Goal: Check status

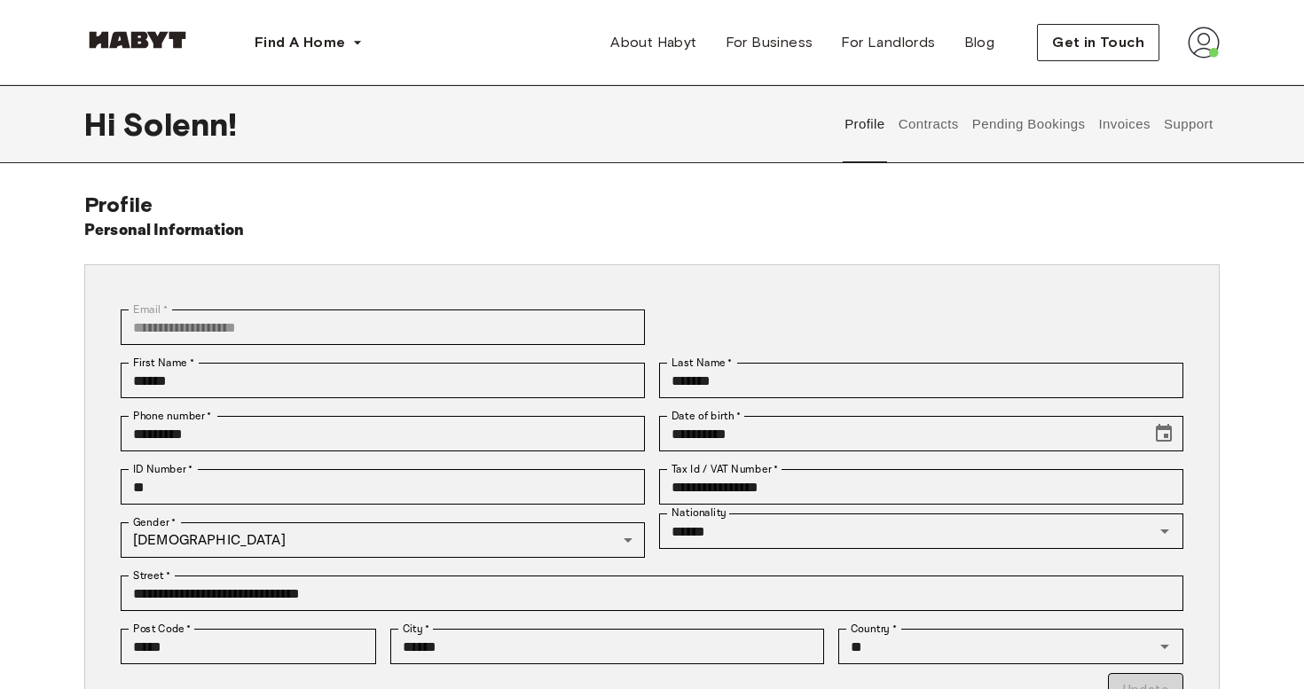
click at [1207, 41] on img at bounding box center [1204, 43] width 32 height 32
click at [1165, 83] on span "Profile" at bounding box center [1150, 83] width 44 height 21
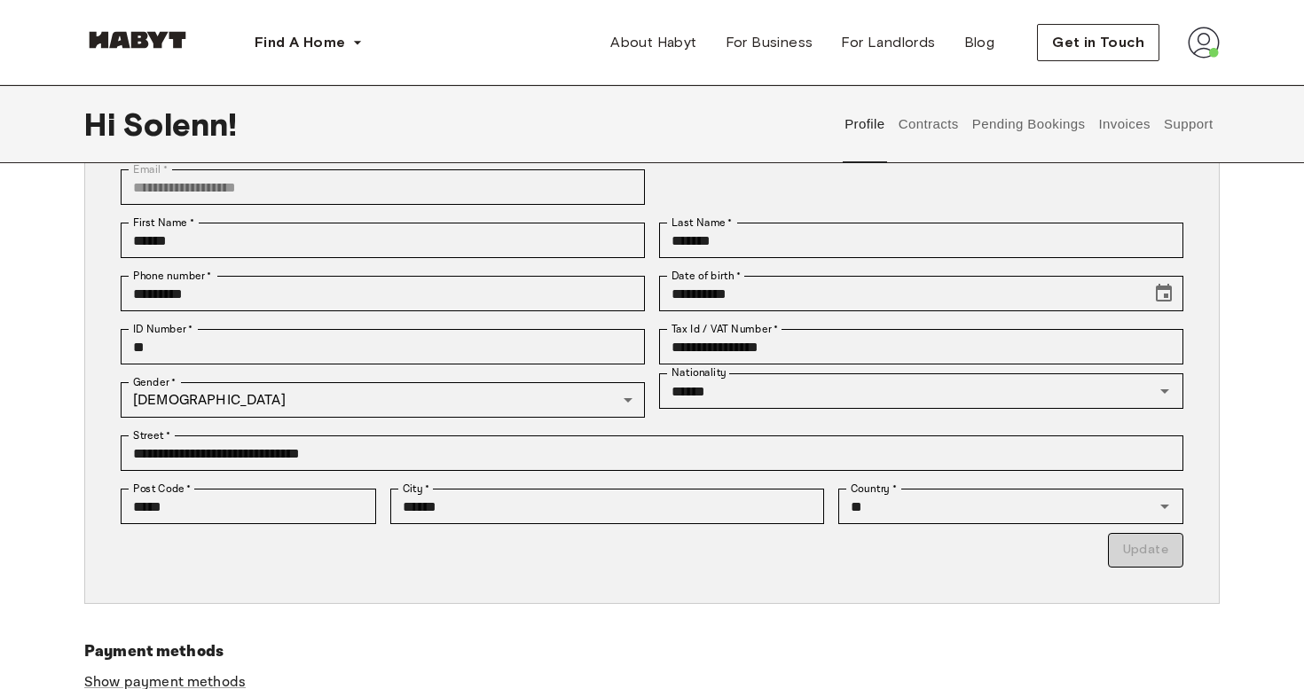
scroll to position [55, 0]
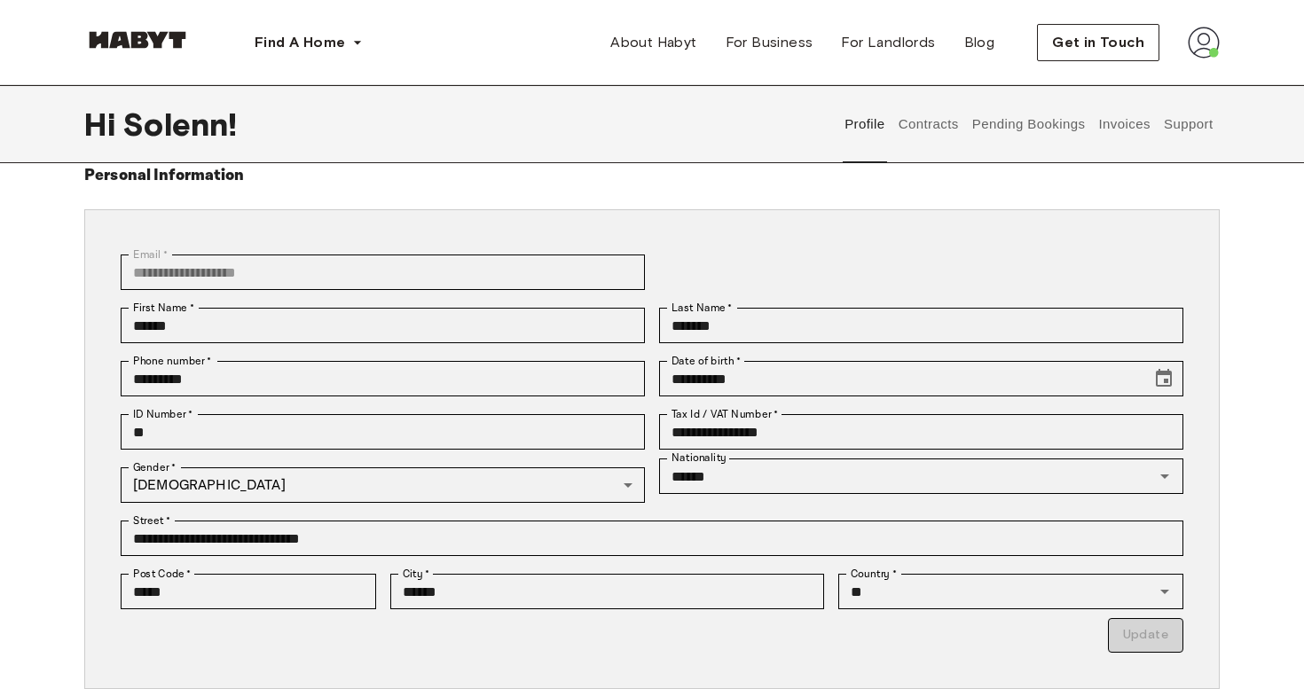
click at [1010, 125] on button "Pending Bookings" at bounding box center [1029, 124] width 118 height 78
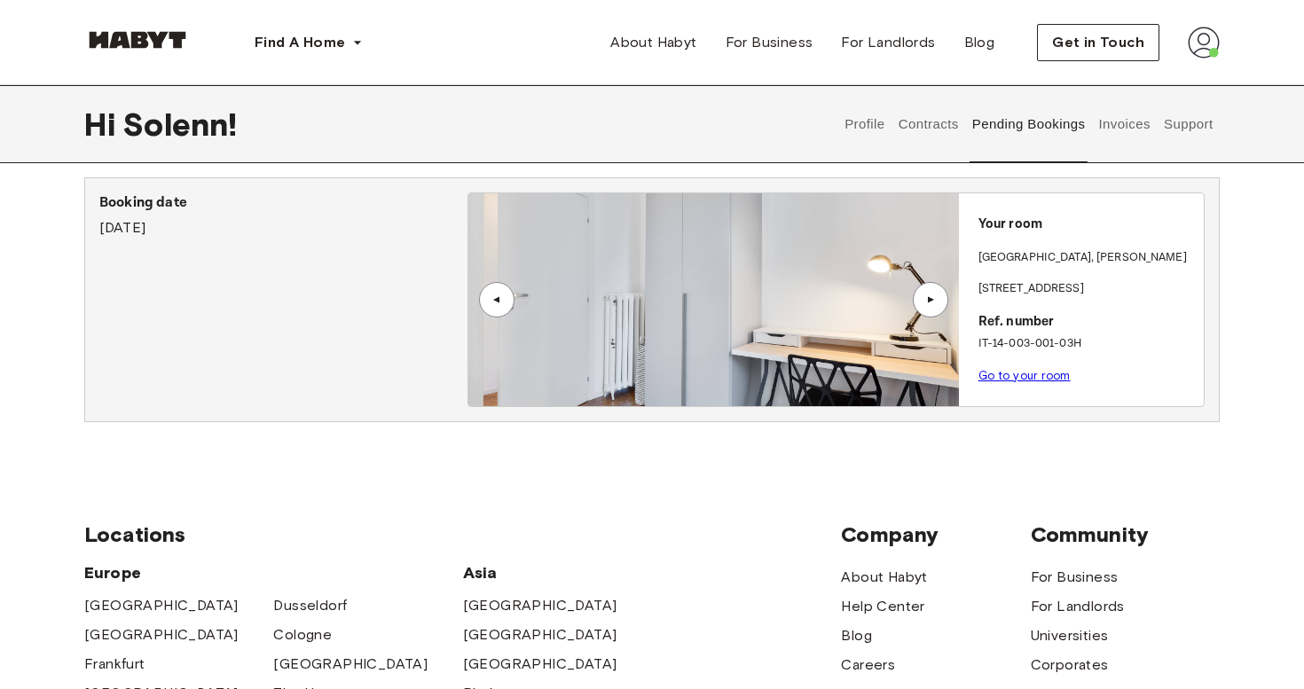
click at [942, 296] on div "▲" at bounding box center [930, 299] width 35 height 35
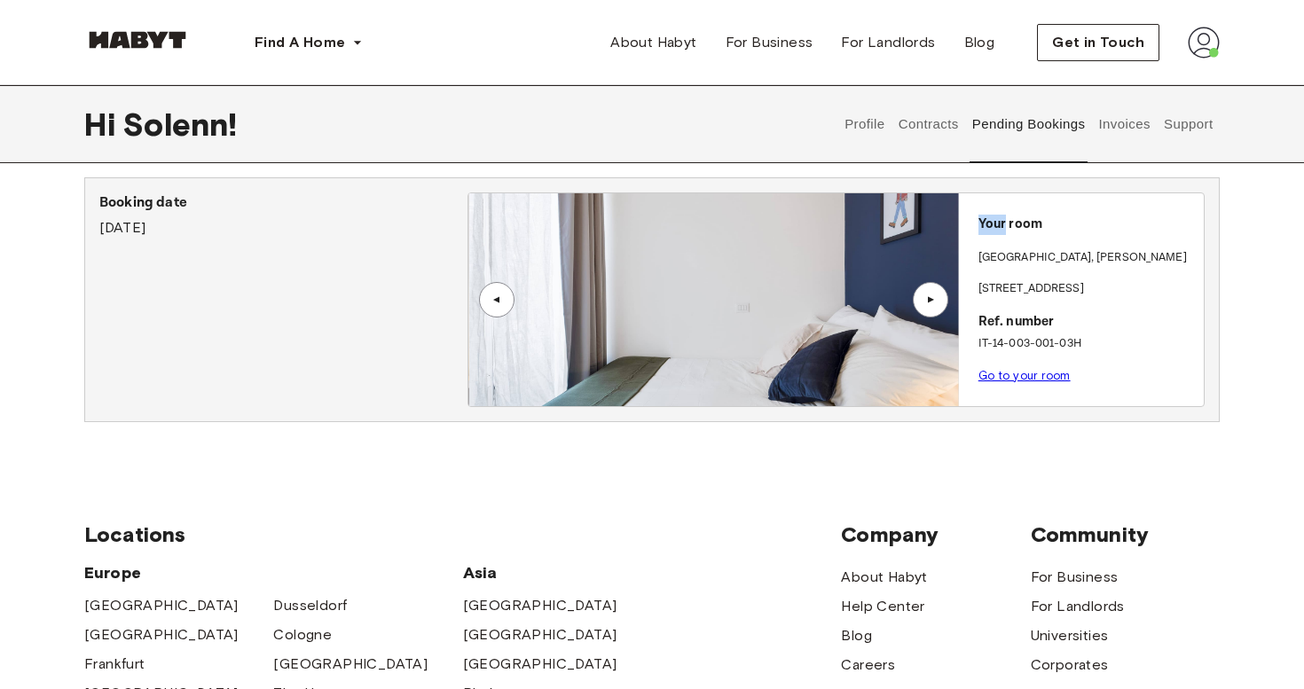
click at [942, 296] on div "▲" at bounding box center [930, 299] width 35 height 35
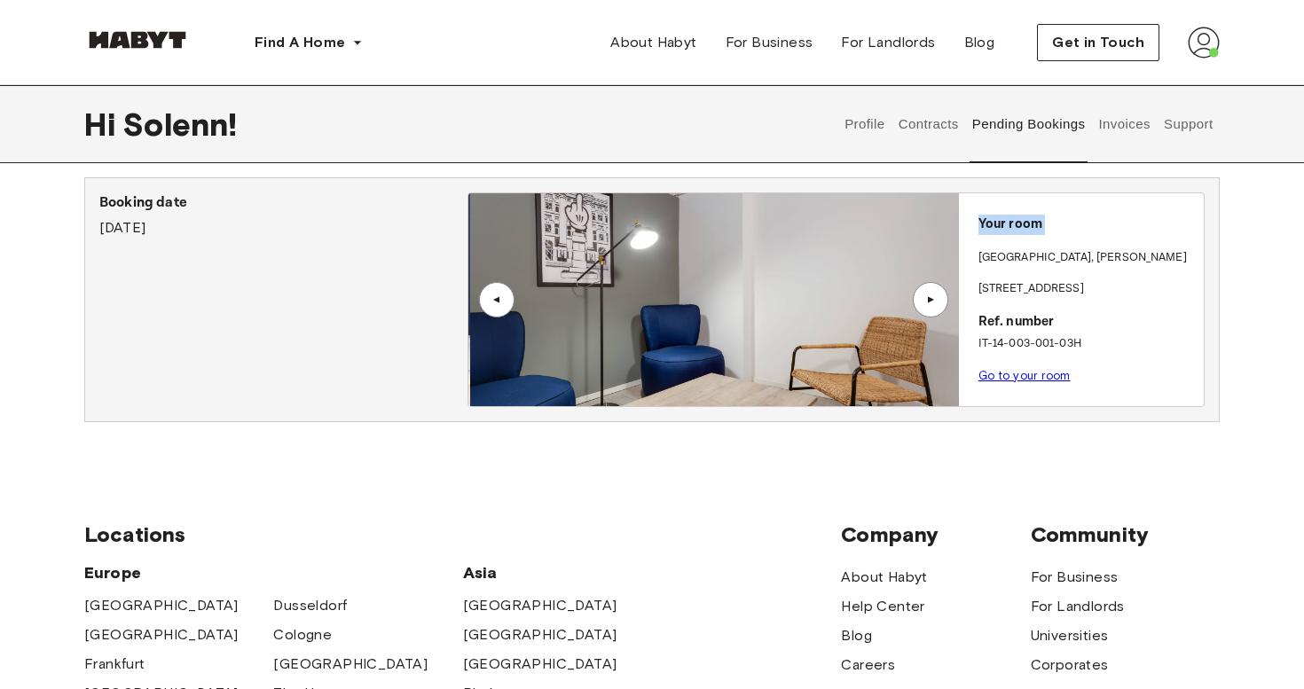
click at [942, 296] on div "▲" at bounding box center [930, 299] width 35 height 35
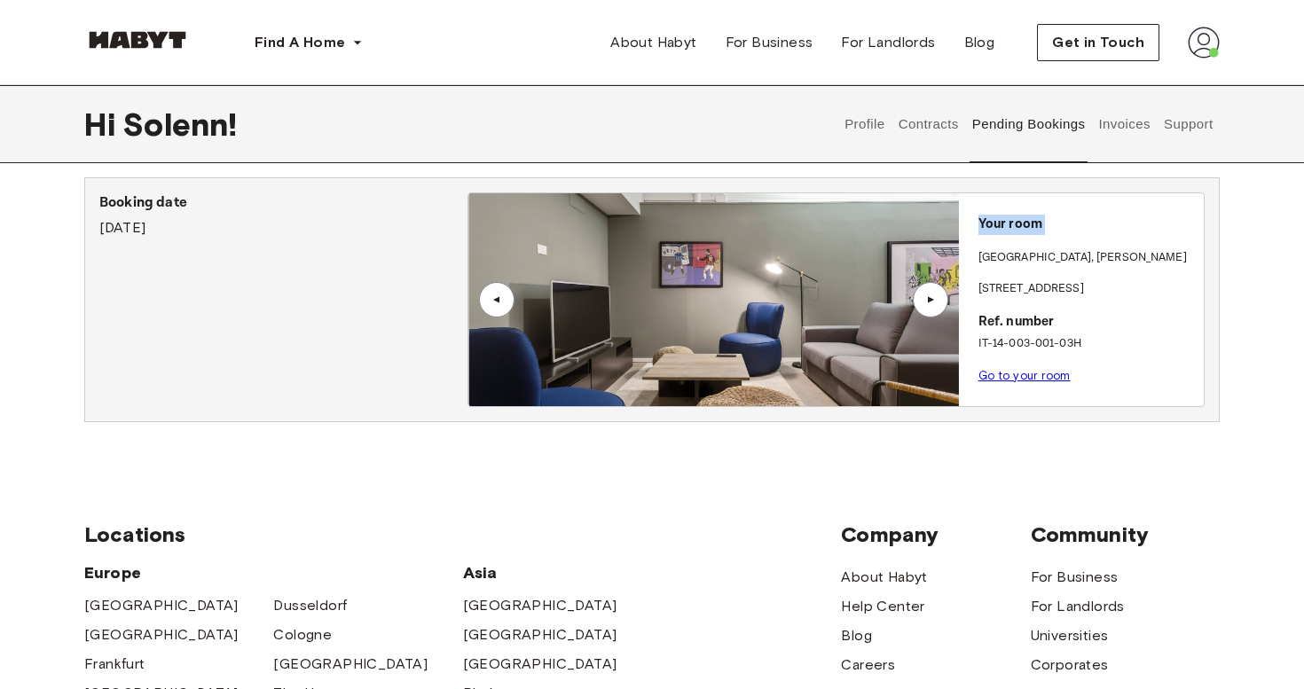
click at [999, 377] on link "Go to your room" at bounding box center [1025, 375] width 92 height 13
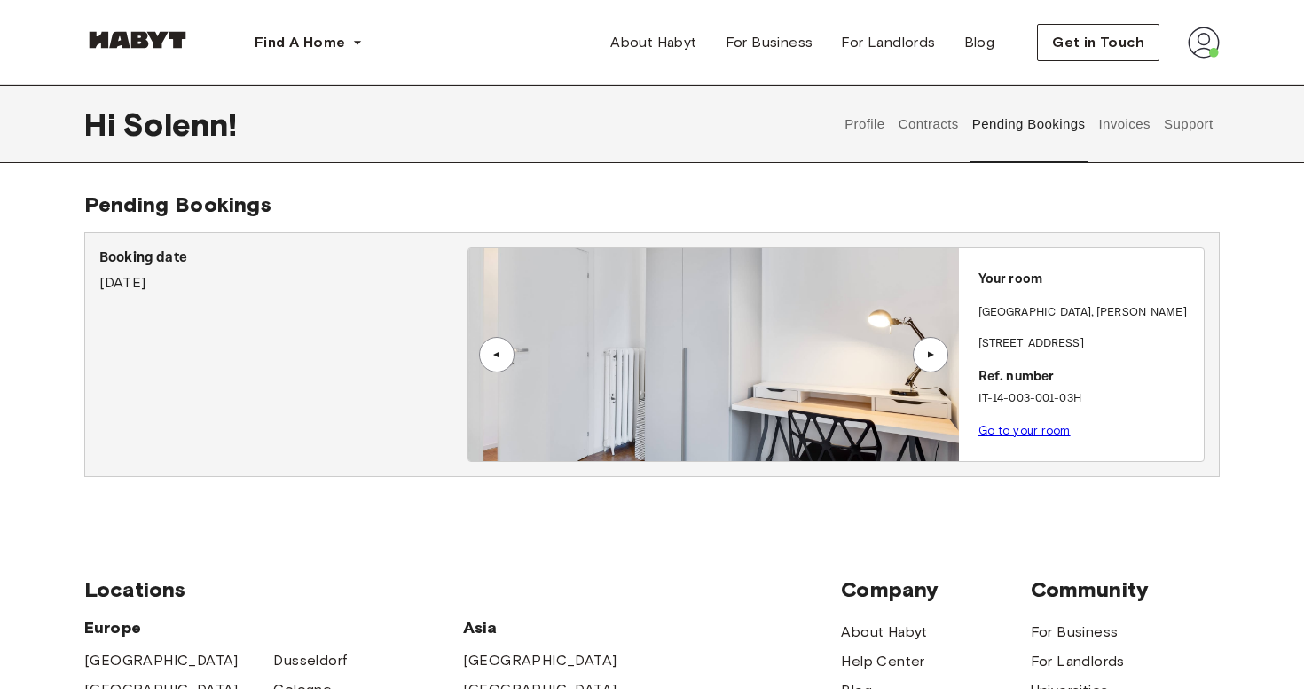
click at [1178, 121] on button "Support" at bounding box center [1188, 124] width 54 height 78
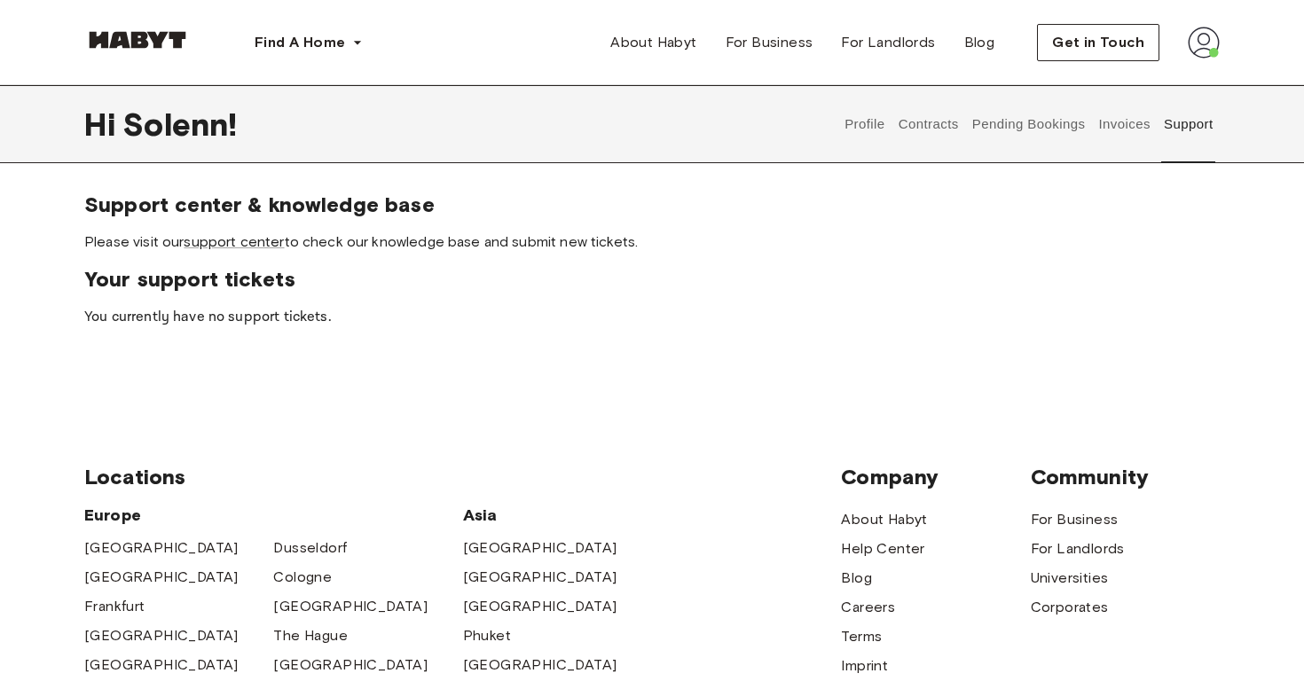
click at [1015, 118] on button "Pending Bookings" at bounding box center [1029, 124] width 118 height 78
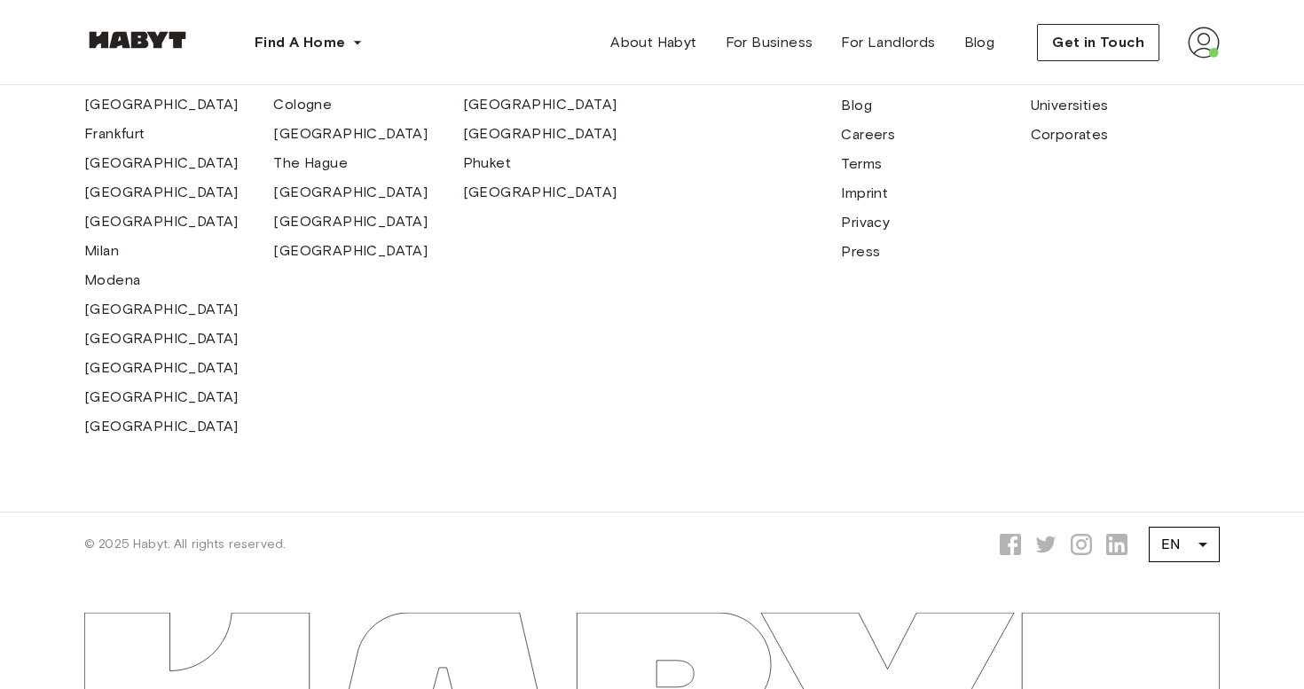
scroll to position [651, 0]
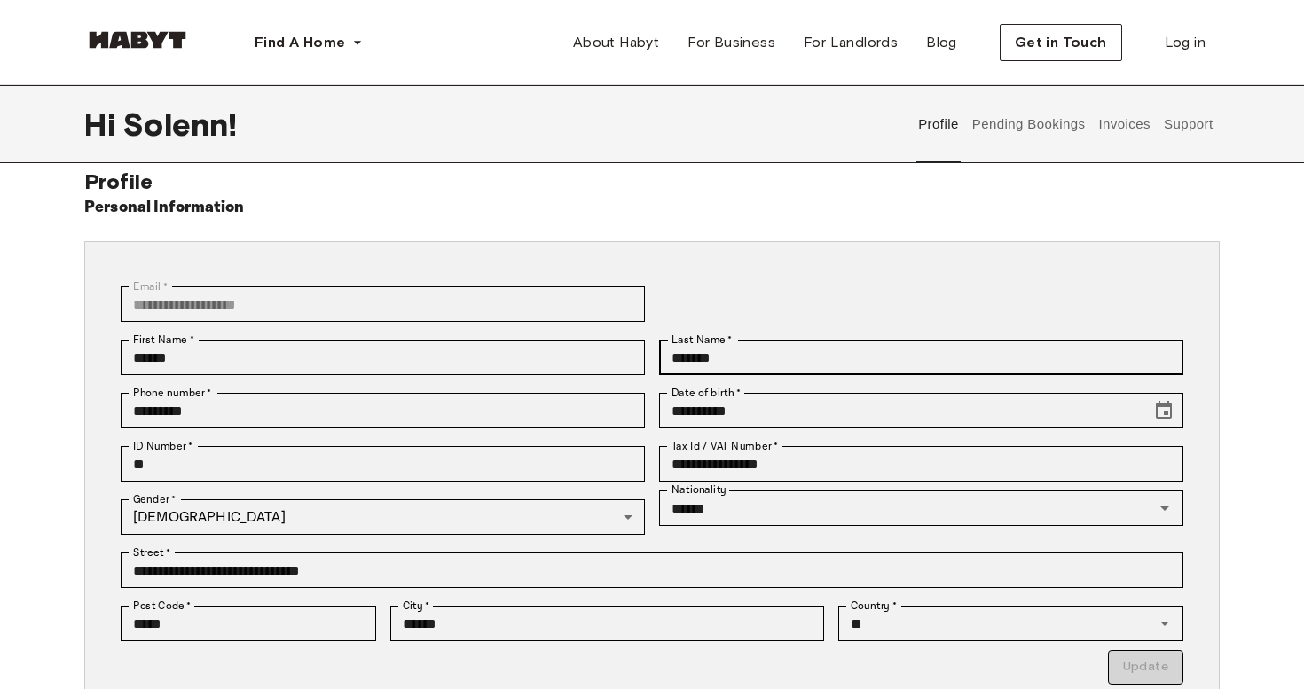
scroll to position [27, 0]
